Goal: Transaction & Acquisition: Book appointment/travel/reservation

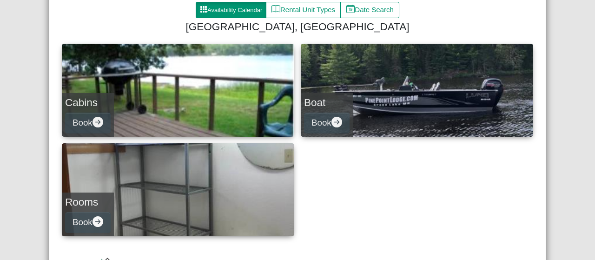
scroll to position [153, 0]
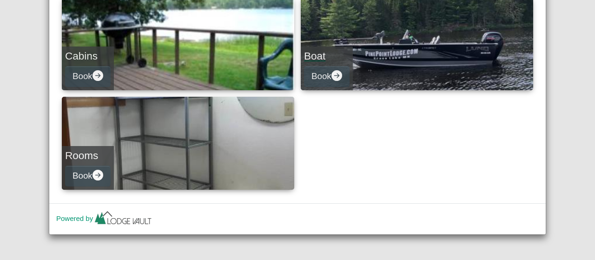
click at [368, 51] on link "Boat Book" at bounding box center [417, 43] width 232 height 93
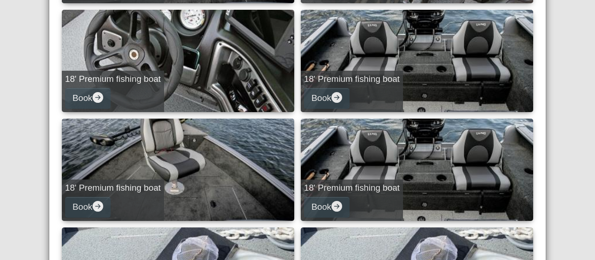
scroll to position [242, 0]
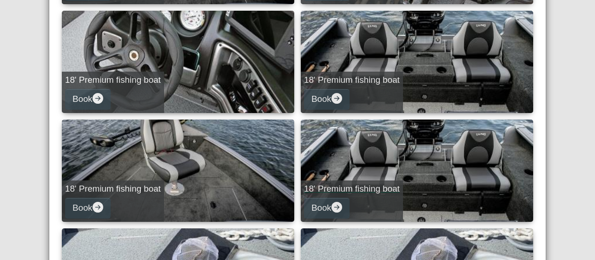
click at [424, 165] on link "18' Premium fishing boat Book" at bounding box center [417, 170] width 232 height 102
select select "*"
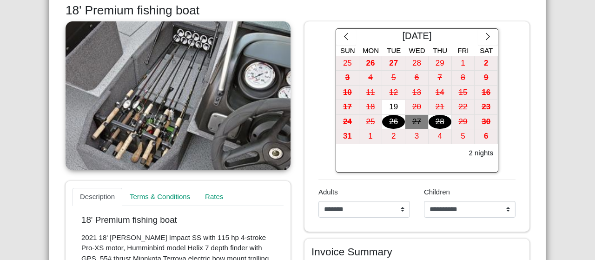
scroll to position [139, 0]
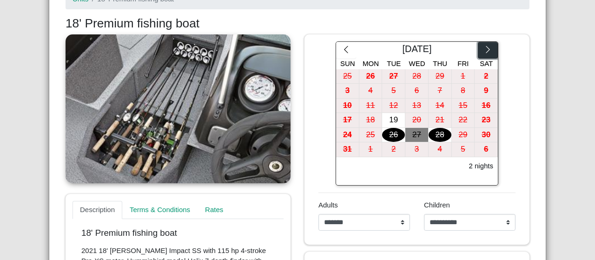
click at [486, 47] on icon "chevron right" at bounding box center [487, 49] width 9 height 9
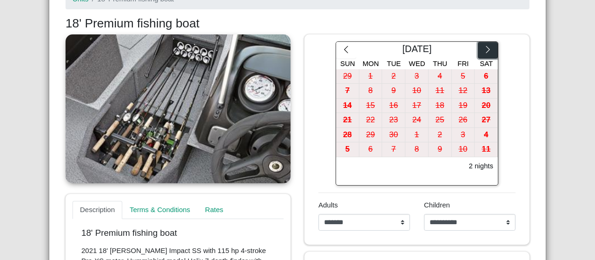
click at [486, 47] on icon "chevron right" at bounding box center [487, 49] width 9 height 9
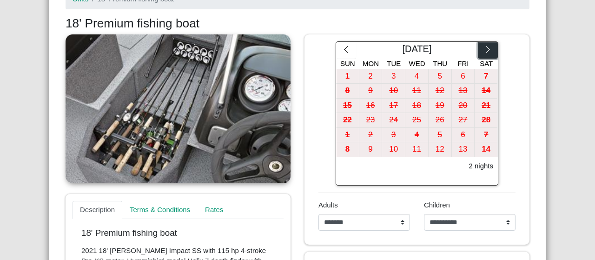
click at [486, 47] on icon "chevron right" at bounding box center [487, 49] width 9 height 9
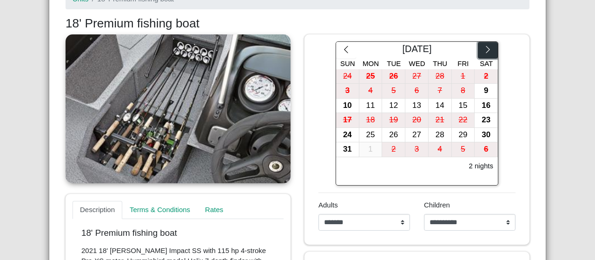
click at [486, 47] on icon "chevron right" at bounding box center [487, 49] width 9 height 9
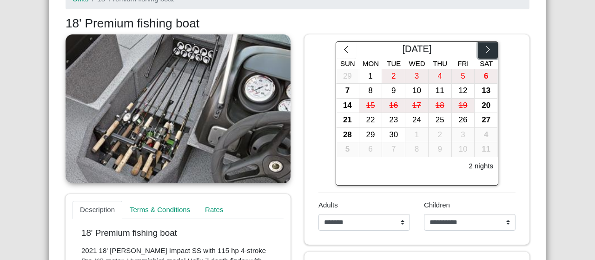
click at [486, 47] on icon "chevron right" at bounding box center [487, 49] width 9 height 9
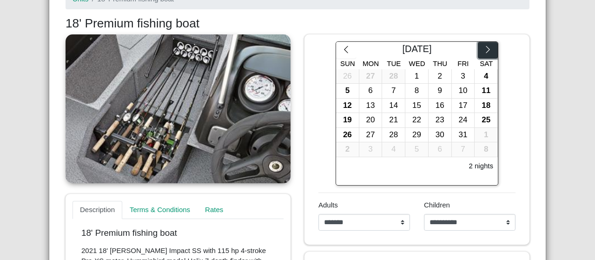
click at [486, 47] on icon "chevron right" at bounding box center [487, 49] width 9 height 9
click at [342, 46] on icon "chevron left" at bounding box center [346, 49] width 9 height 9
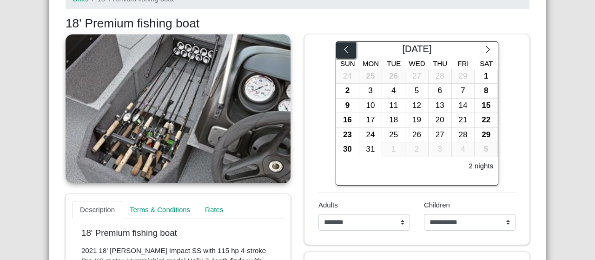
click at [342, 46] on icon "chevron left" at bounding box center [346, 49] width 9 height 9
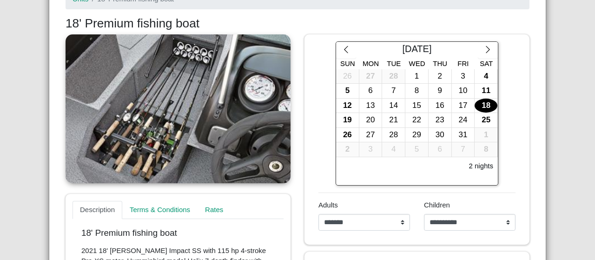
click at [485, 106] on div "18" at bounding box center [486, 106] width 23 height 14
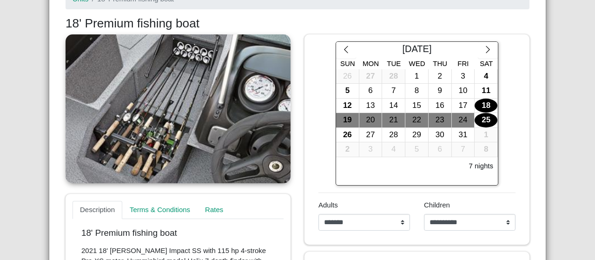
click at [487, 120] on div "25" at bounding box center [486, 120] width 23 height 14
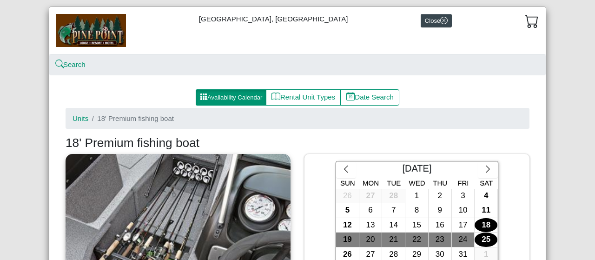
scroll to position [0, 0]
